Goal: Feedback & Contribution: Leave review/rating

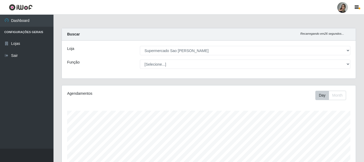
select select "383"
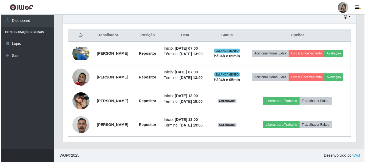
scroll to position [111, 294]
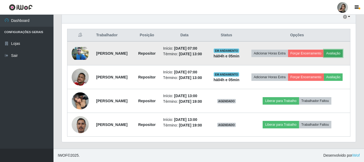
click at [324, 50] on button "Avaliação" at bounding box center [333, 53] width 19 height 7
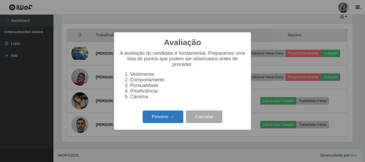
click at [156, 120] on button "Próximo →" at bounding box center [163, 117] width 41 height 13
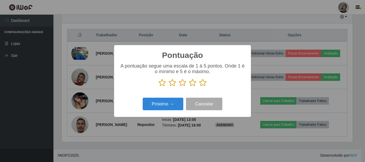
click at [173, 84] on icon at bounding box center [172, 83] width 7 height 8
click at [169, 87] on input "radio" at bounding box center [169, 87] width 0 height 0
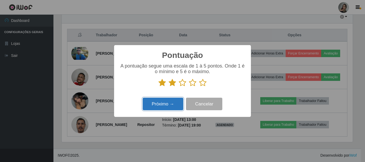
click at [177, 104] on button "Próximo →" at bounding box center [163, 104] width 41 height 13
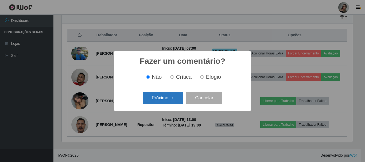
click at [162, 96] on button "Próximo →" at bounding box center [163, 98] width 41 height 13
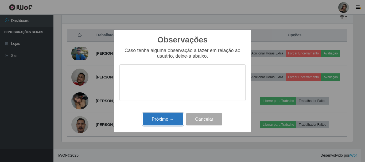
click at [175, 122] on button "Próximo →" at bounding box center [163, 119] width 41 height 13
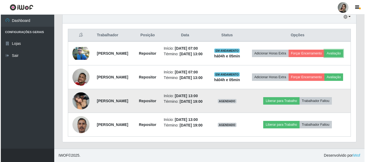
scroll to position [111, 294]
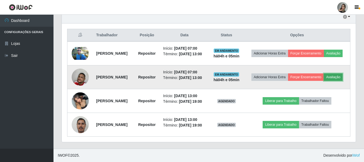
click at [324, 74] on button "Avaliação" at bounding box center [333, 77] width 19 height 7
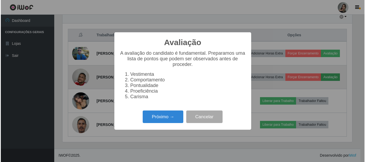
scroll to position [111, 291]
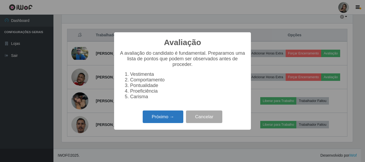
click at [163, 123] on button "Próximo →" at bounding box center [163, 117] width 41 height 13
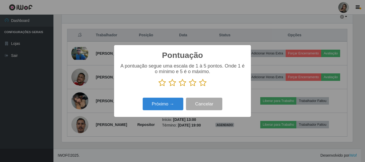
click at [173, 85] on icon at bounding box center [172, 83] width 7 height 8
click at [169, 87] on input "radio" at bounding box center [169, 87] width 0 height 0
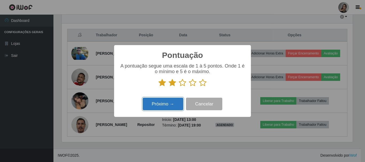
click at [166, 106] on button "Próximo →" at bounding box center [163, 104] width 41 height 13
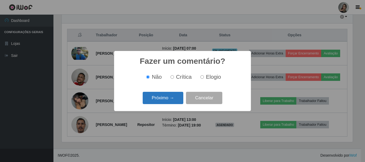
click at [168, 103] on button "Próximo →" at bounding box center [163, 98] width 41 height 13
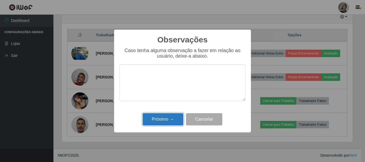
click at [169, 117] on button "Próximo →" at bounding box center [163, 119] width 41 height 13
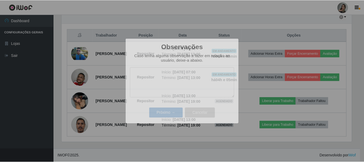
scroll to position [111, 294]
